Goal: Register for event/course

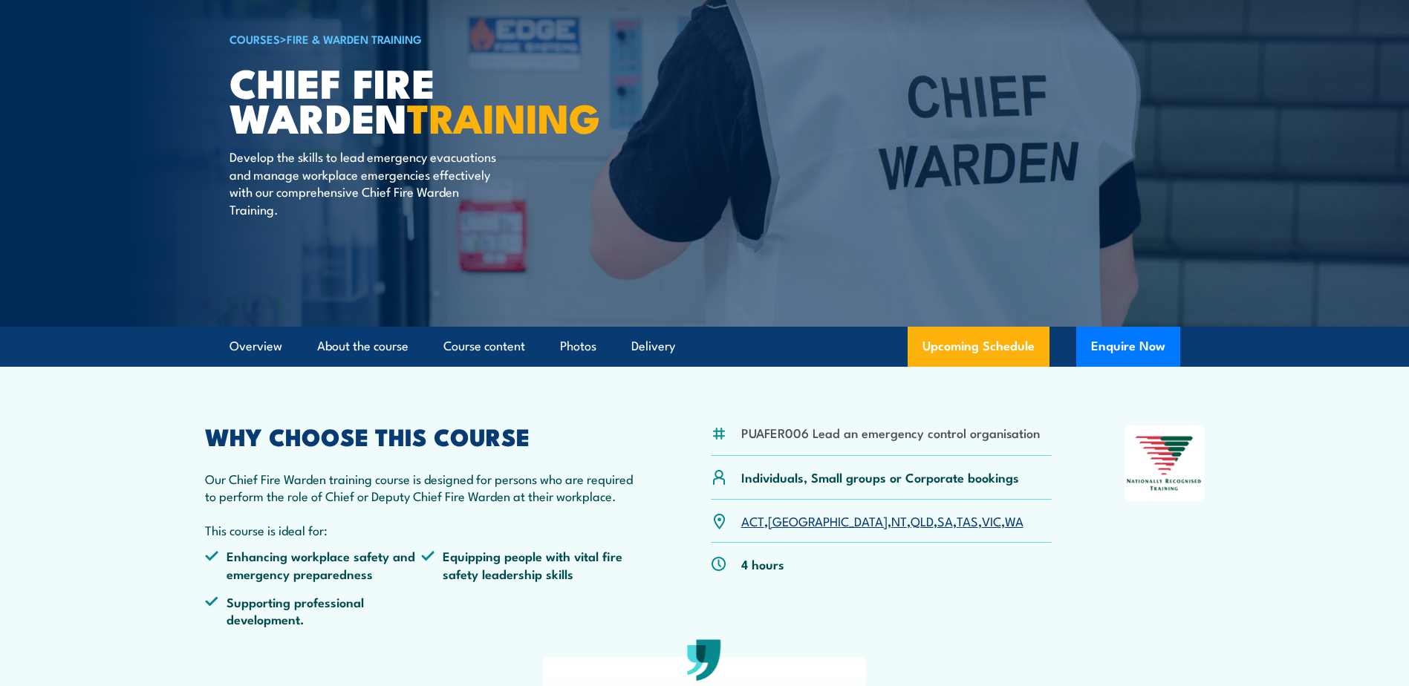
scroll to position [371, 0]
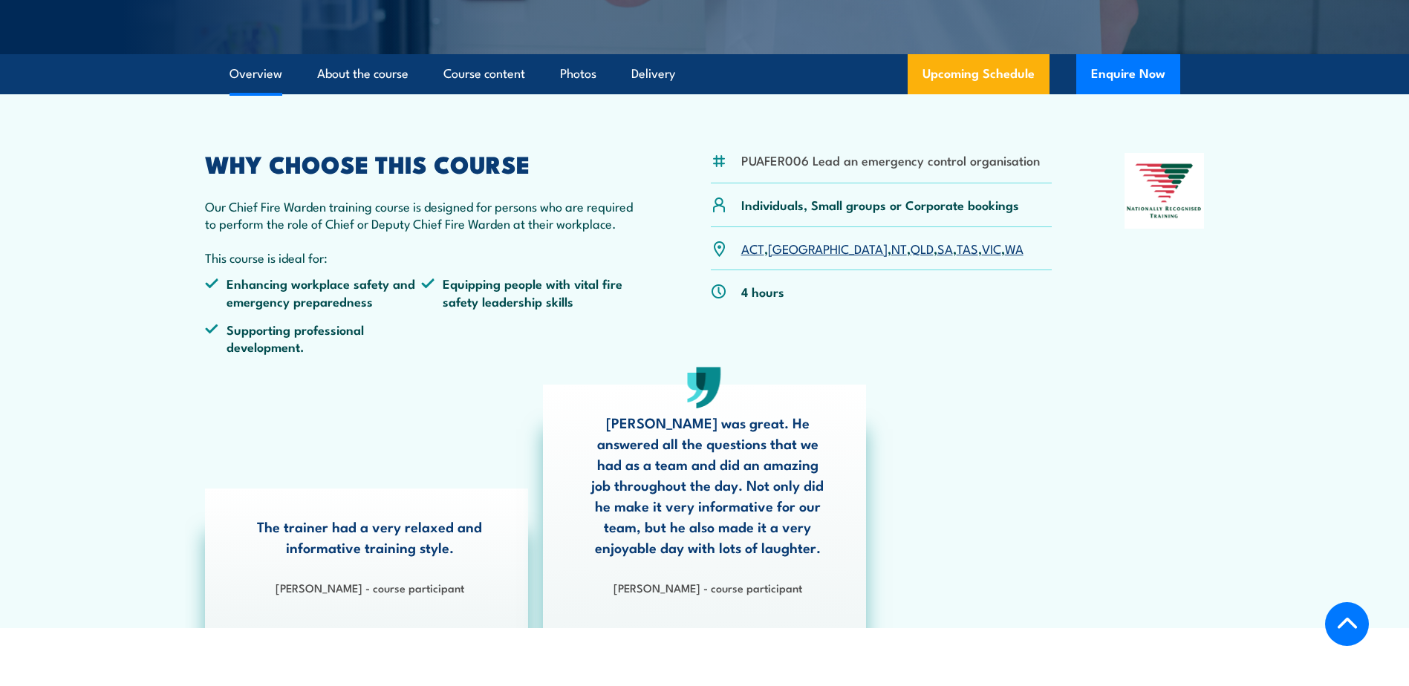
click at [957, 245] on link "TAS" at bounding box center [968, 248] width 22 height 18
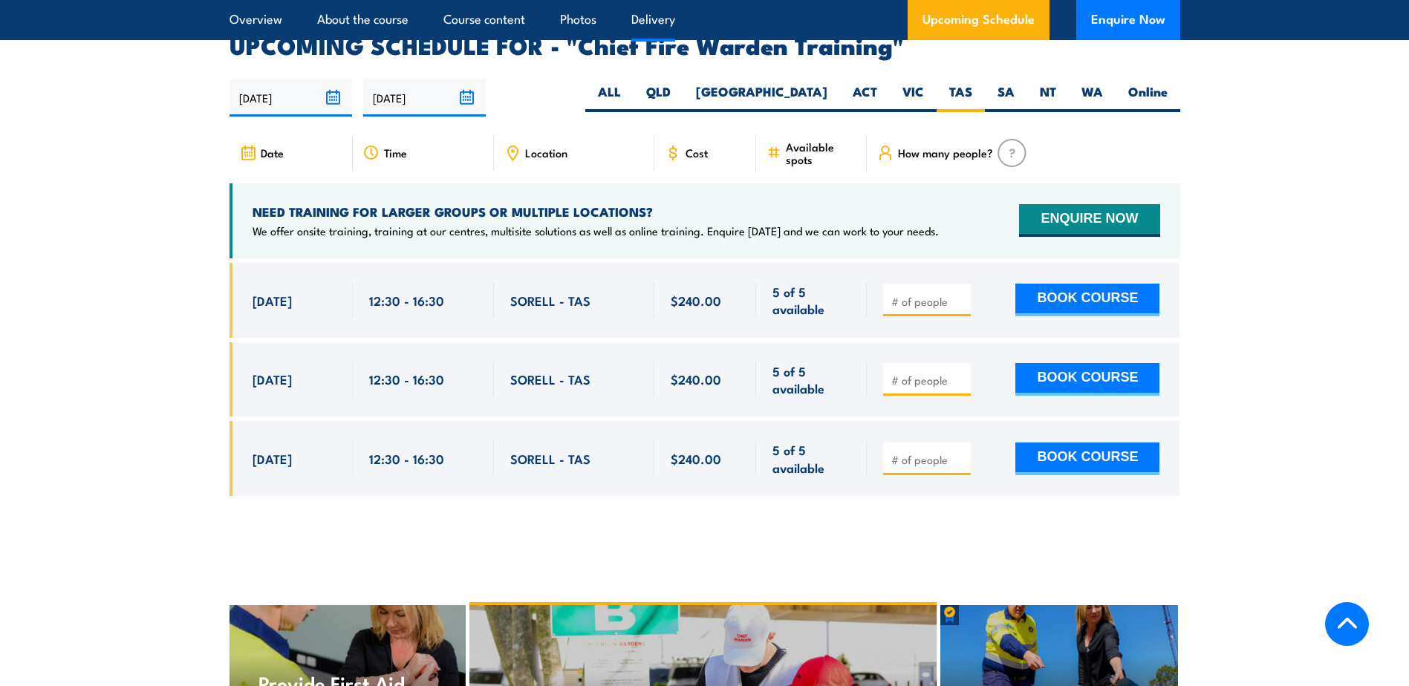
scroll to position [2649, 0]
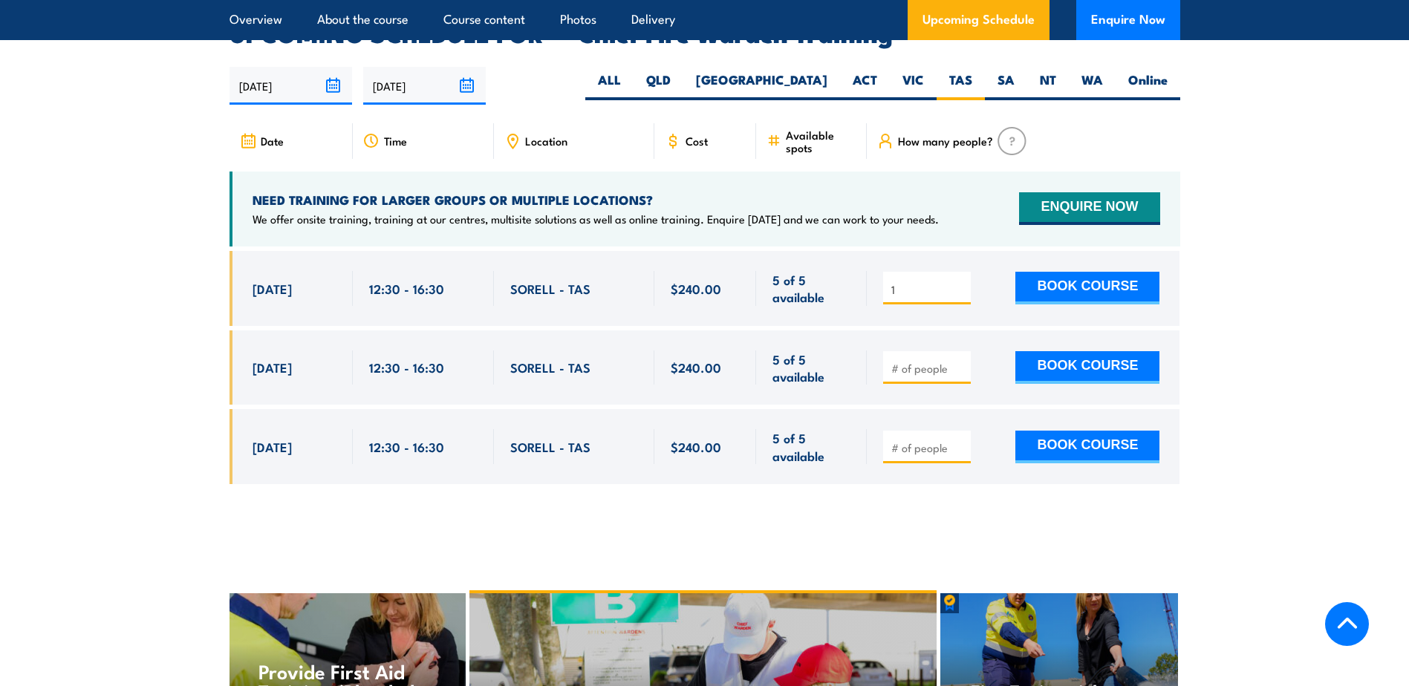
click at [961, 282] on input "1" at bounding box center [928, 289] width 74 height 15
click at [961, 282] on input "2" at bounding box center [928, 289] width 74 height 15
click at [972, 331] on div at bounding box center [1023, 368] width 313 height 75
type input "1"
click at [961, 282] on input "1" at bounding box center [928, 289] width 74 height 15
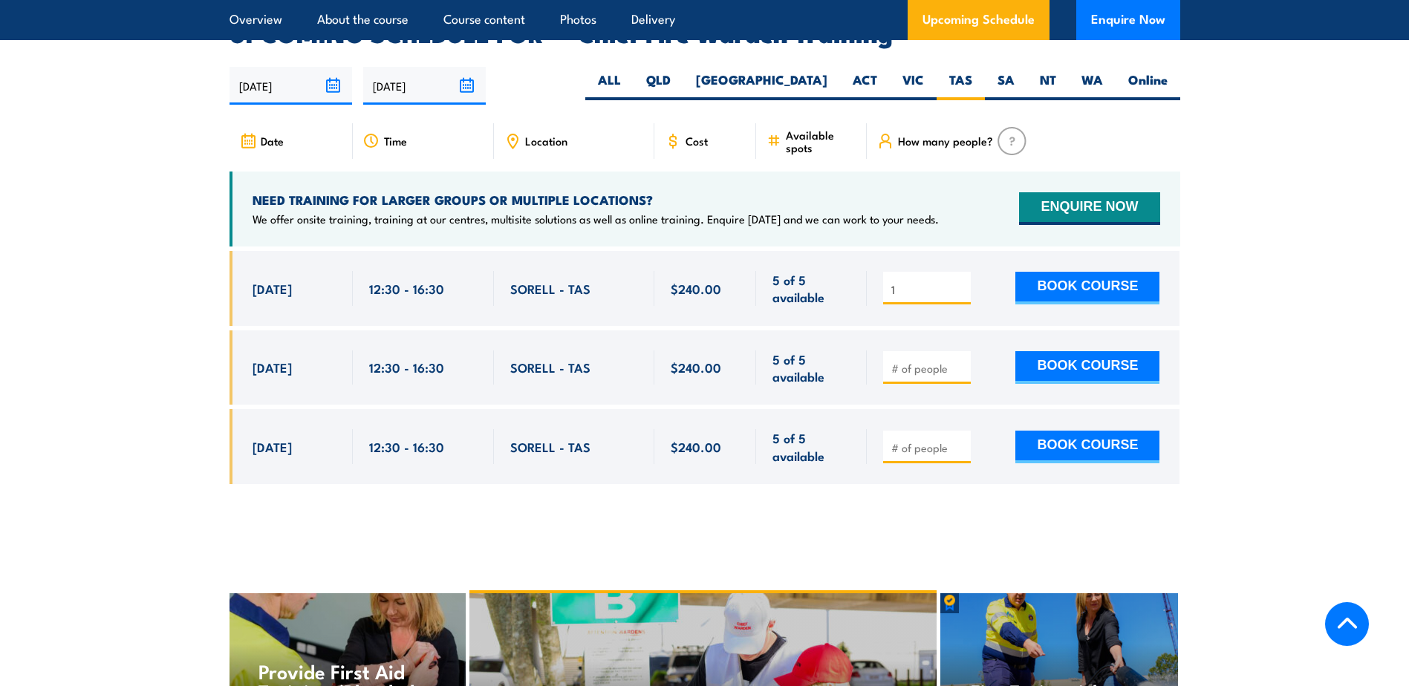
click at [961, 282] on input "1" at bounding box center [928, 289] width 74 height 15
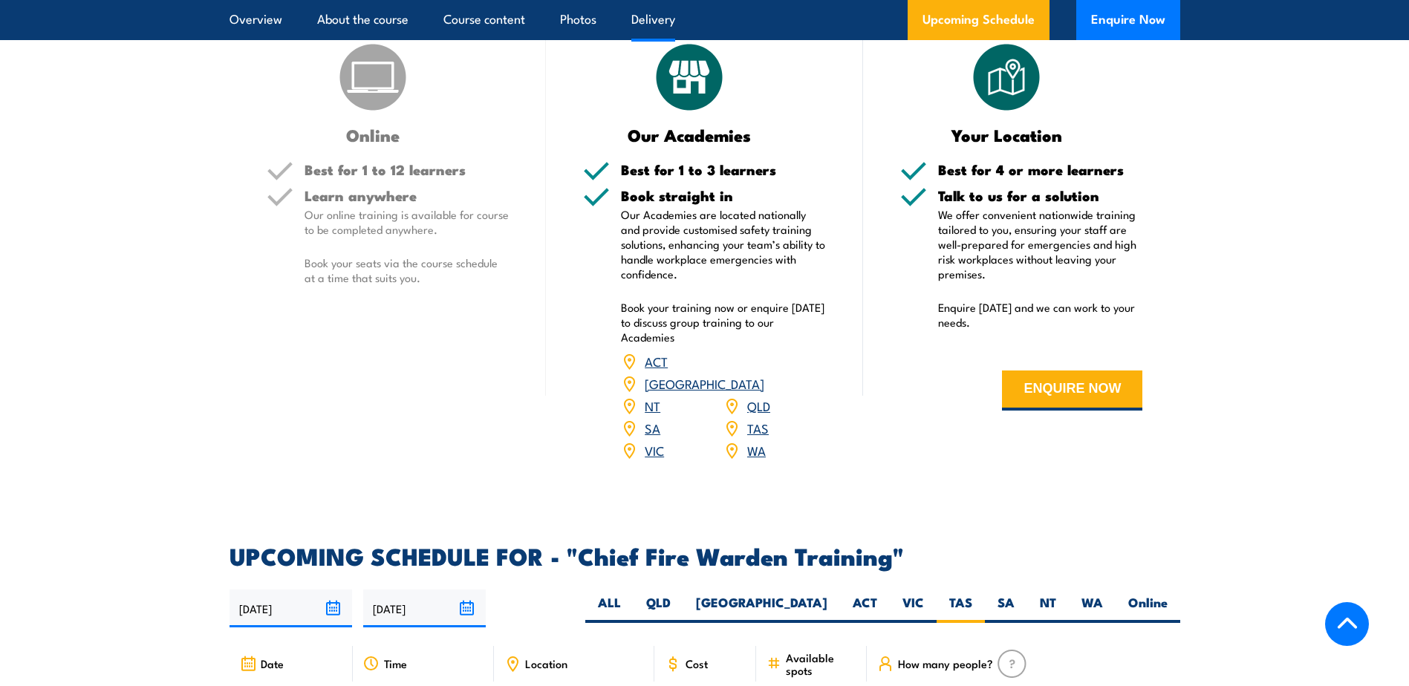
scroll to position [2302, 0]
